Goal: Task Accomplishment & Management: Complete application form

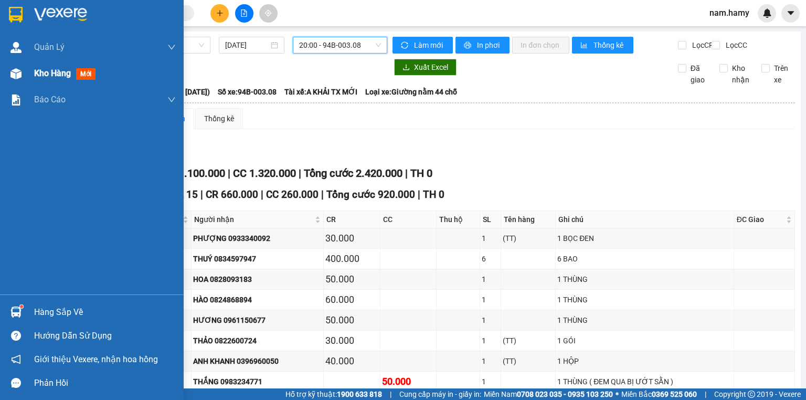
click at [22, 79] on div at bounding box center [16, 74] width 18 height 18
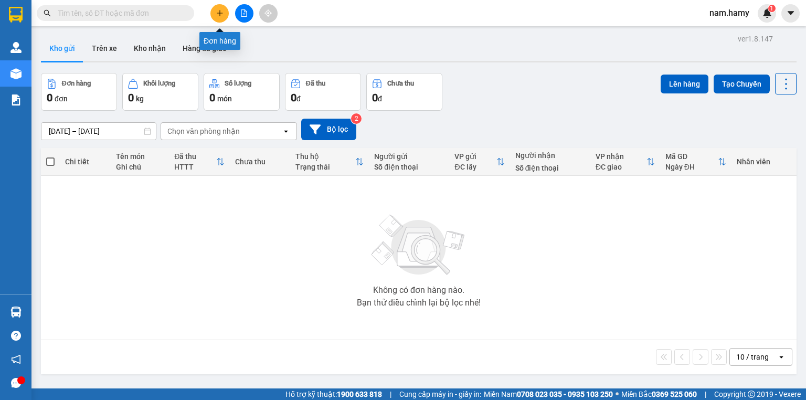
click at [218, 14] on icon "plus" at bounding box center [219, 12] width 7 height 7
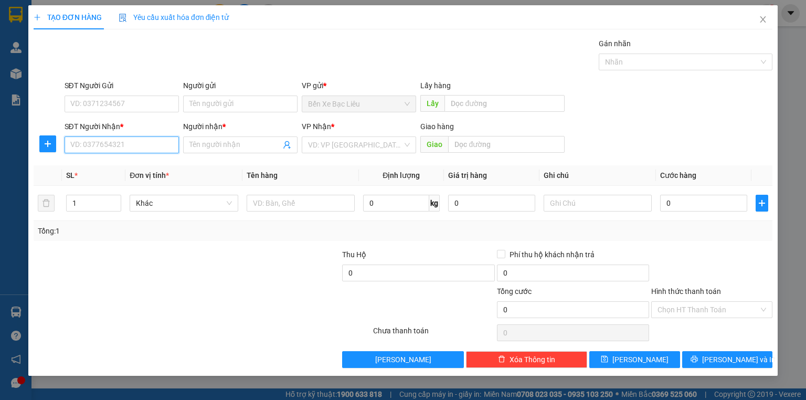
click at [170, 143] on input "SĐT Người Nhận *" at bounding box center [122, 144] width 114 height 17
drag, startPoint x: 220, startPoint y: 143, endPoint x: 439, endPoint y: 160, distance: 219.5
click at [220, 143] on input "Người nhận *" at bounding box center [234, 145] width 91 height 12
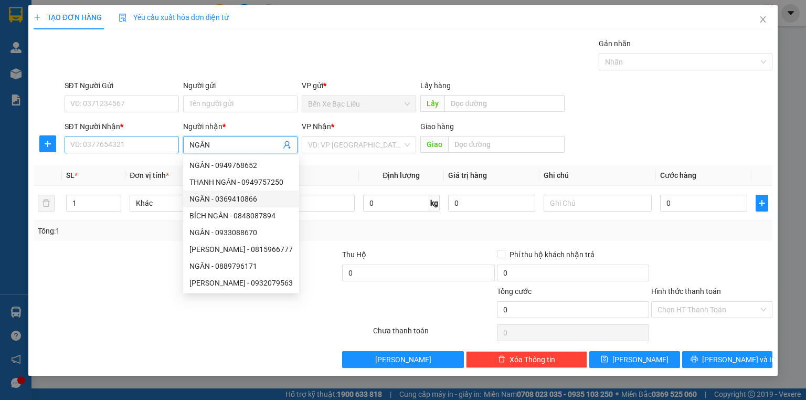
type input "NGÂN"
drag, startPoint x: 93, startPoint y: 146, endPoint x: 645, endPoint y: 254, distance: 562.1
click at [94, 146] on input "SĐT Người Nhận *" at bounding box center [122, 144] width 114 height 17
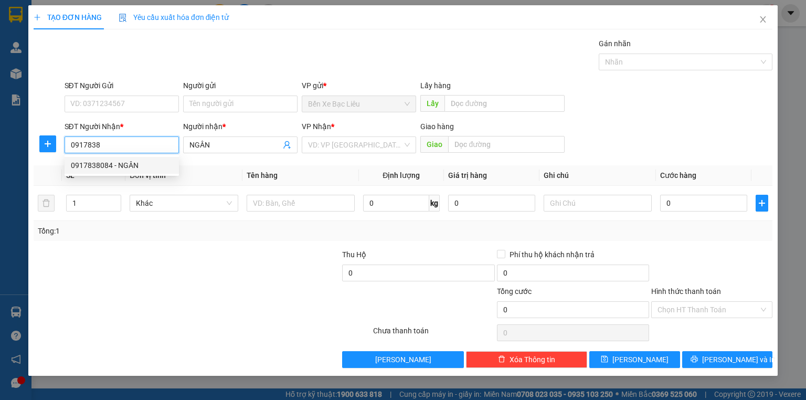
click at [129, 162] on div "0917838084 - NGÂN" at bounding box center [122, 166] width 102 height 12
type input "0917838084"
type input "100.000"
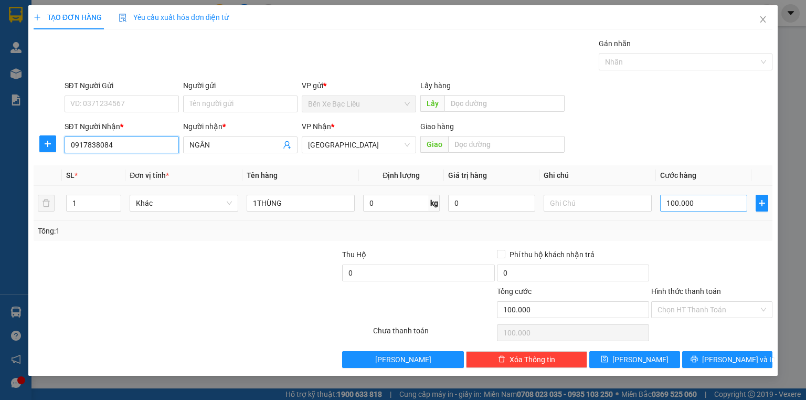
type input "0917838084"
click at [716, 206] on input "100.000" at bounding box center [703, 203] width 87 height 17
type input "0"
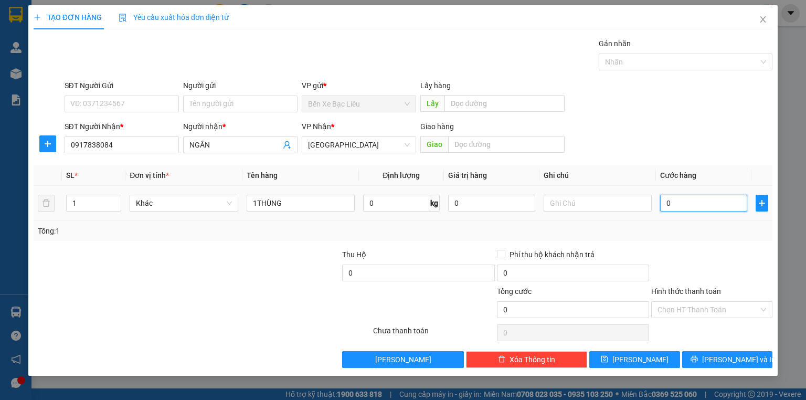
click at [660, 199] on input "0" at bounding box center [703, 203] width 87 height 17
type input "60"
type input "60.000"
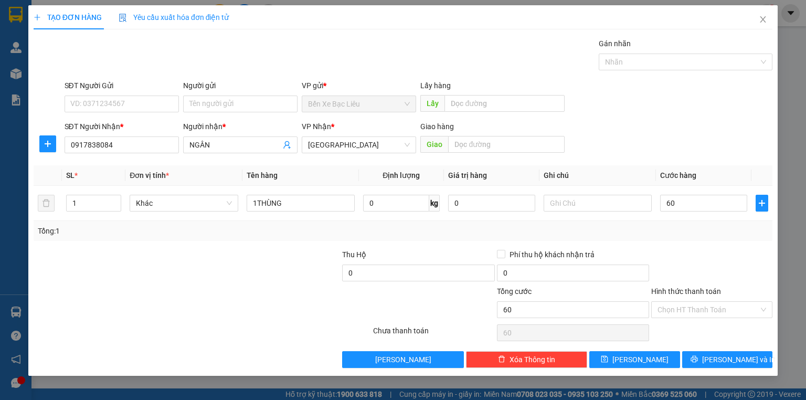
type input "60.000"
click at [215, 275] on div at bounding box center [264, 267] width 154 height 37
click at [730, 306] on input "Hình thức thanh toán" at bounding box center [707, 310] width 101 height 16
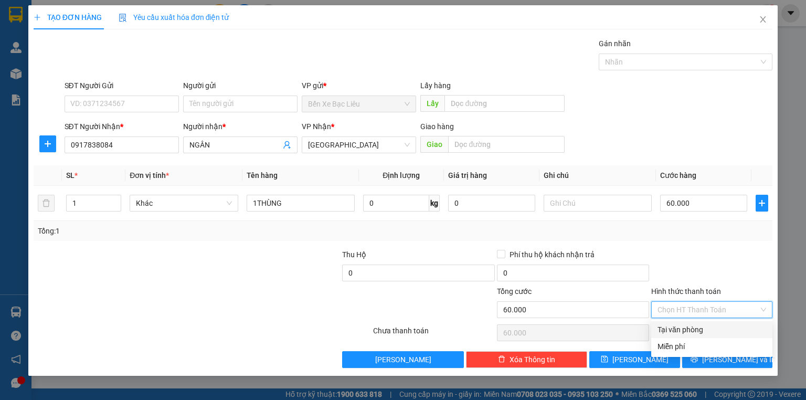
click at [720, 324] on div "Tại văn phòng" at bounding box center [711, 330] width 109 height 12
type input "0"
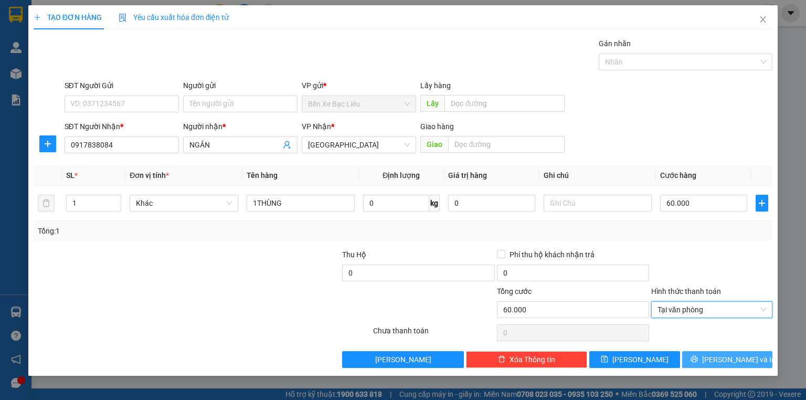
click at [711, 353] on button "Lưu và In" at bounding box center [727, 359] width 91 height 17
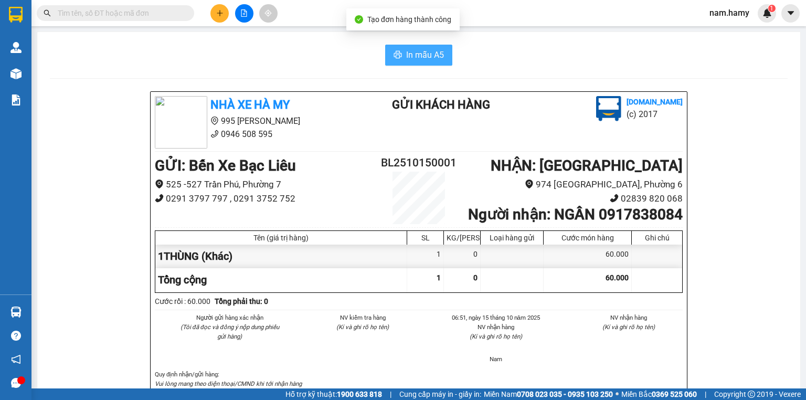
click at [412, 61] on span "In mẫu A5" at bounding box center [425, 54] width 38 height 13
